Goal: Task Accomplishment & Management: Use online tool/utility

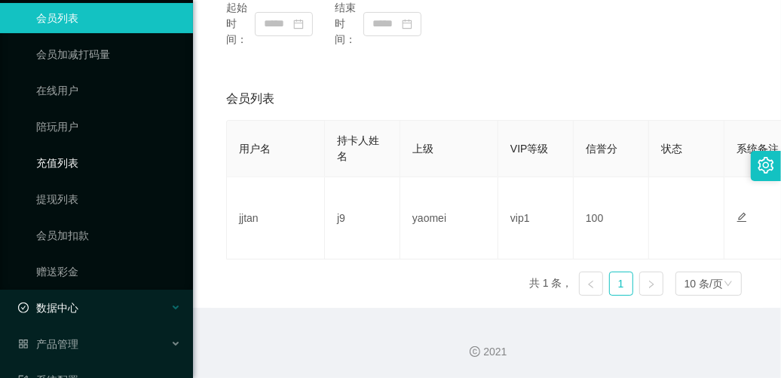
scroll to position [201, 0]
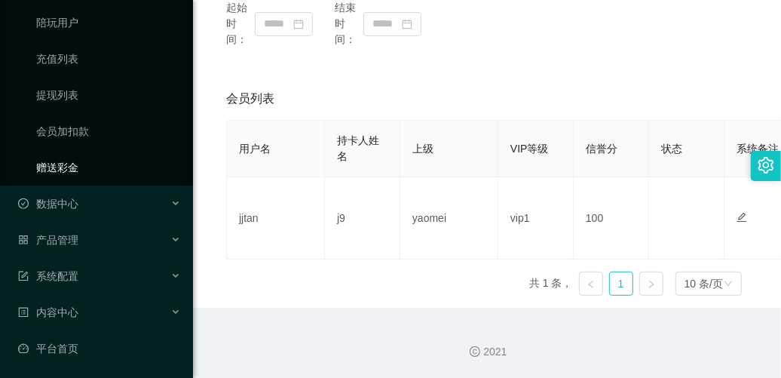
click at [74, 161] on link "赠送彩金" at bounding box center [108, 167] width 145 height 30
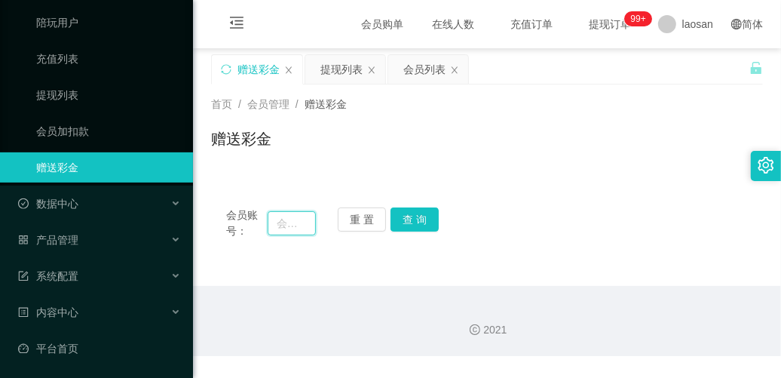
drag, startPoint x: 277, startPoint y: 223, endPoint x: 325, endPoint y: 221, distance: 47.6
click at [281, 223] on input "text" at bounding box center [292, 223] width 48 height 24
paste input "Peggy085202"
type input "Peggy085202"
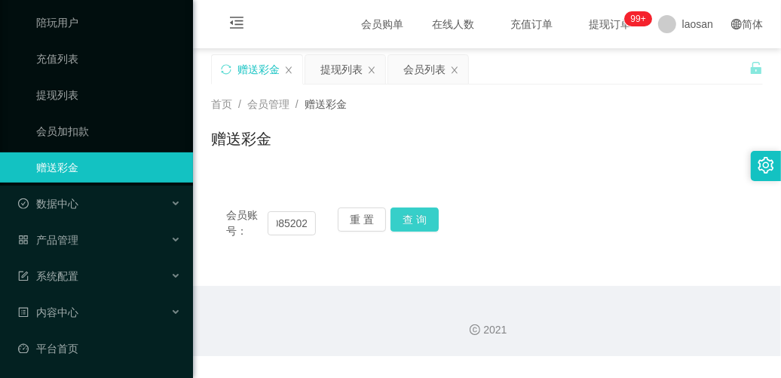
click at [415, 223] on button "查 询" at bounding box center [415, 219] width 48 height 24
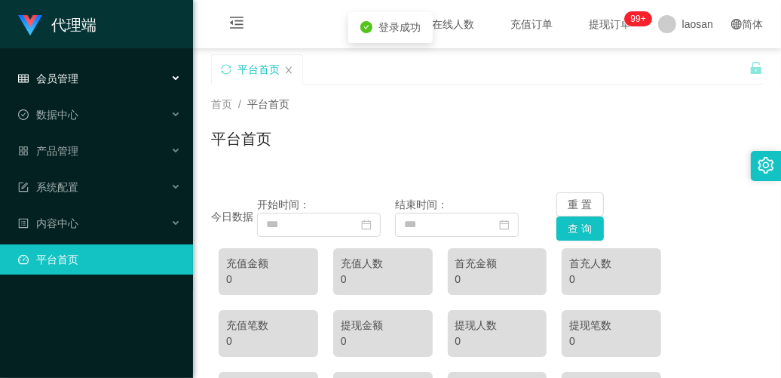
click at [115, 72] on div "会员管理" at bounding box center [96, 78] width 193 height 30
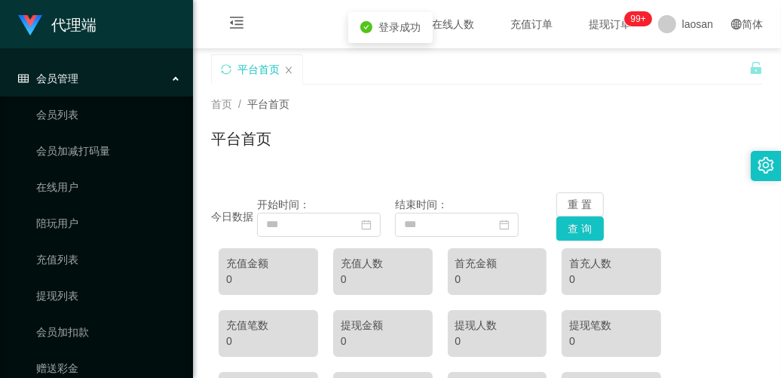
scroll to position [188, 0]
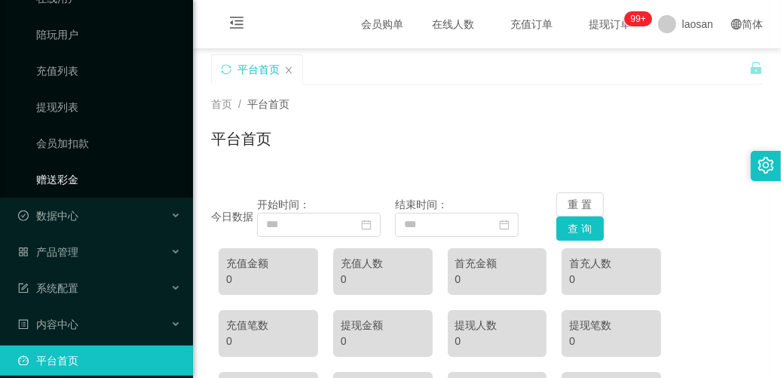
click at [102, 177] on link "赠送彩金" at bounding box center [108, 179] width 145 height 30
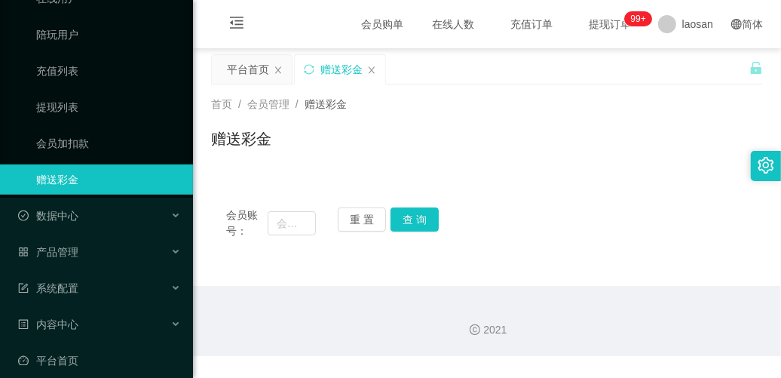
click at [590, 128] on div "赠送彩金" at bounding box center [487, 144] width 552 height 35
